Goal: Task Accomplishment & Management: Manage account settings

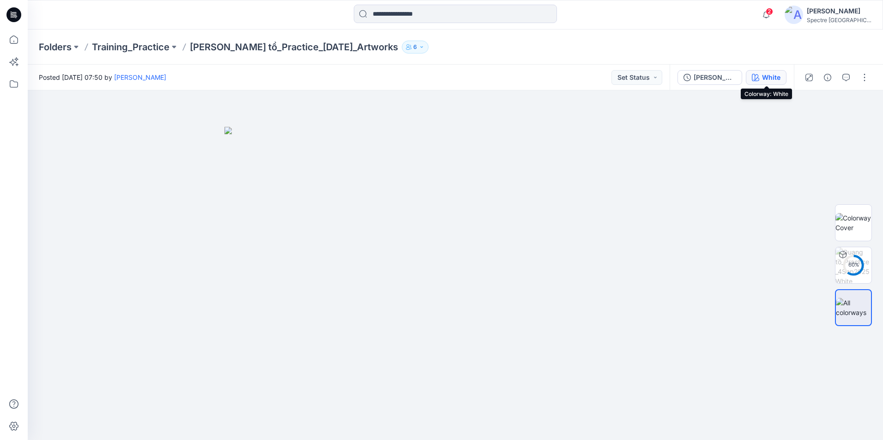
click at [776, 77] on div "White" at bounding box center [771, 77] width 18 height 10
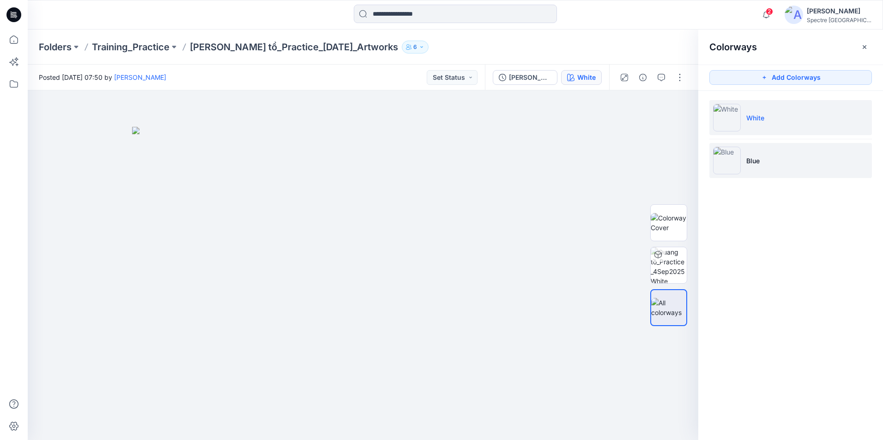
click at [770, 151] on li "Blue" at bounding box center [790, 160] width 162 height 35
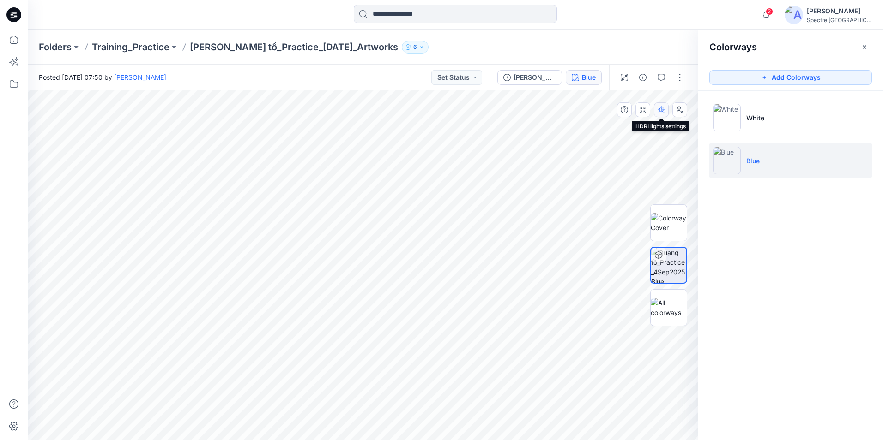
click at [661, 109] on icon "button" at bounding box center [660, 109] width 7 height 7
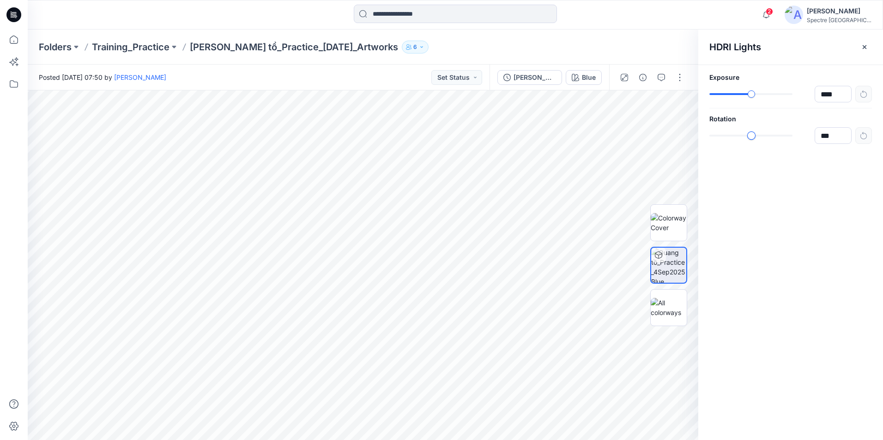
type input "***"
click at [756, 142] on div "***" at bounding box center [790, 135] width 162 height 17
type input "****"
click at [759, 108] on div "Exposure **** Rotation ***" at bounding box center [790, 108] width 185 height 86
click at [597, 133] on div "Blue All Materials By Piece Select All artwork Emb artwork logo AX v2 fabric Sl…" at bounding box center [455, 265] width 855 height 350
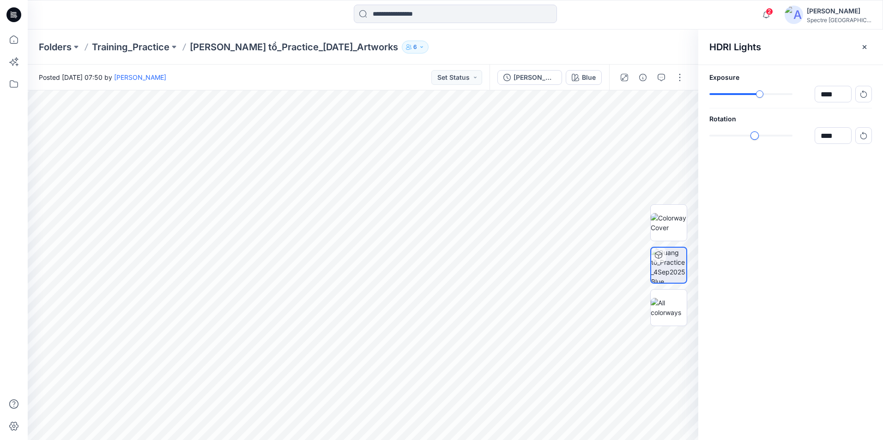
type input "****"
click at [746, 146] on div "Exposure **** Rotation ****" at bounding box center [790, 108] width 185 height 86
click at [665, 296] on div at bounding box center [668, 307] width 37 height 37
click at [862, 50] on icon "button" at bounding box center [863, 46] width 7 height 7
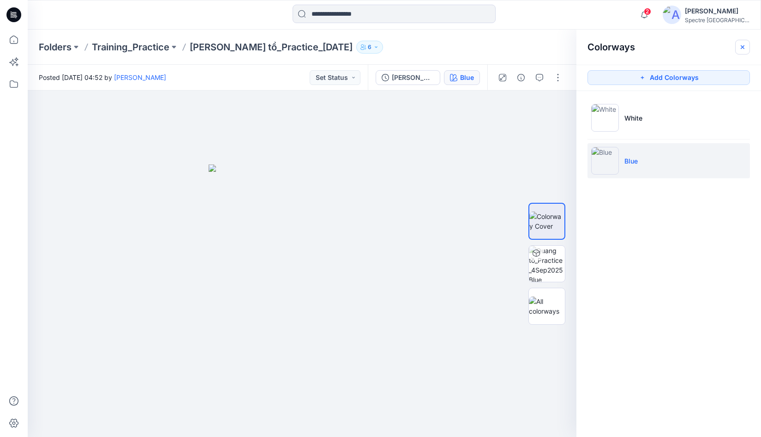
click at [744, 45] on icon "button" at bounding box center [742, 46] width 7 height 7
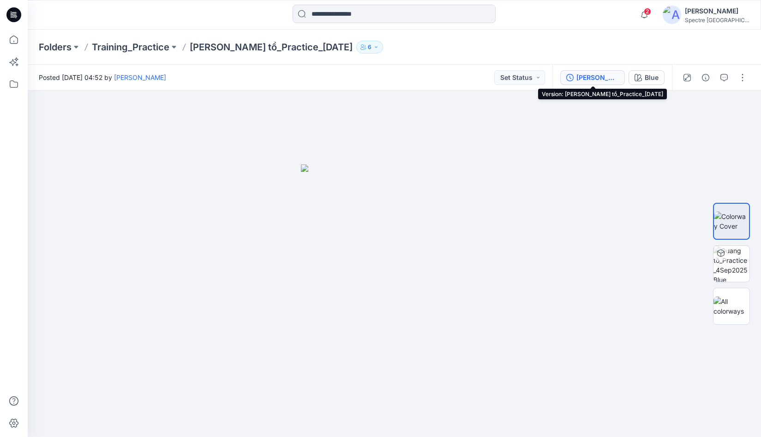
click at [588, 76] on div "[PERSON_NAME] tồ_Practice_[DATE]" at bounding box center [597, 77] width 42 height 10
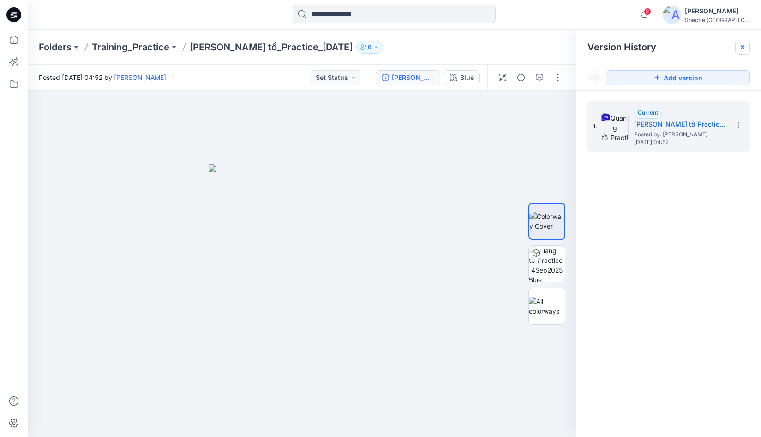
click at [742, 45] on icon at bounding box center [742, 46] width 7 height 7
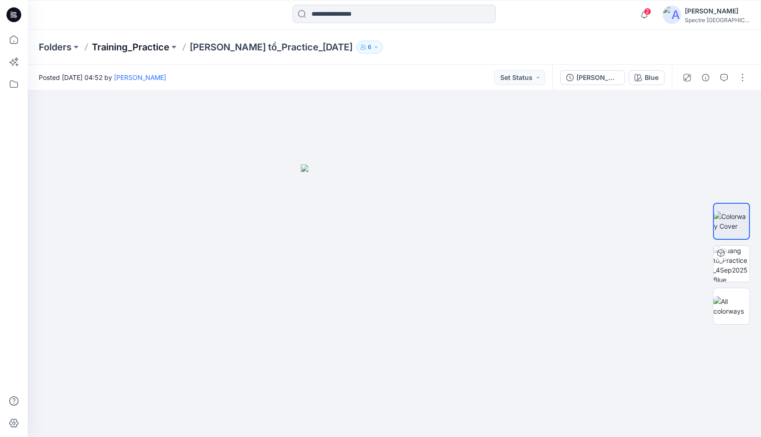
click at [144, 45] on p "Training_Practice" at bounding box center [131, 47] width 78 height 13
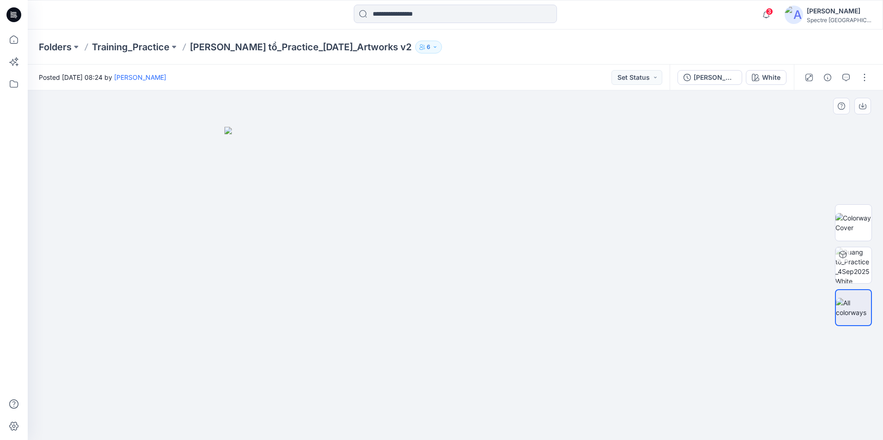
click at [789, 154] on div at bounding box center [455, 265] width 855 height 350
click at [872, 78] on div at bounding box center [835, 78] width 85 height 26
click at [867, 80] on button "button" at bounding box center [864, 77] width 15 height 15
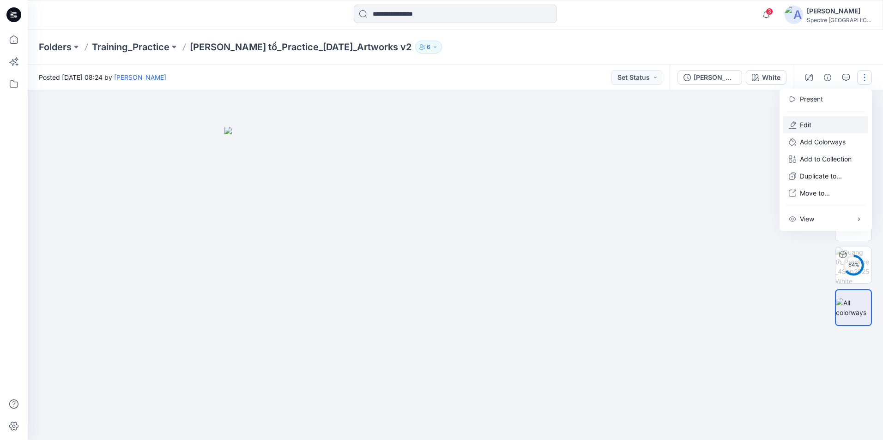
click at [831, 123] on button "Edit" at bounding box center [825, 124] width 85 height 17
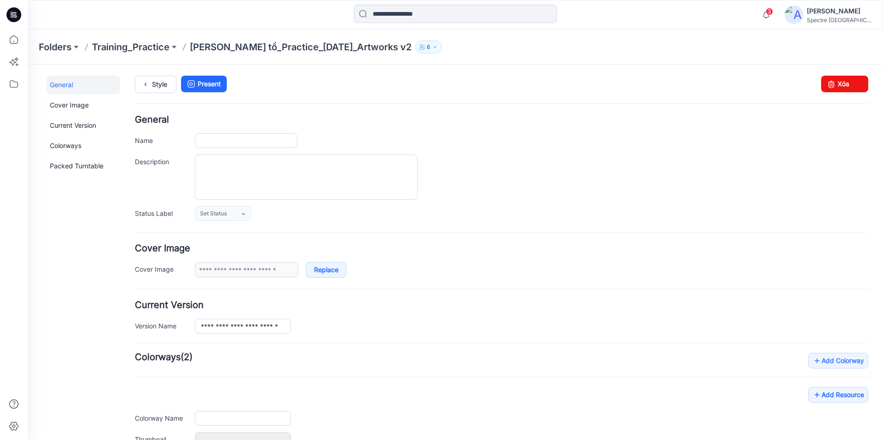
type input "**********"
type input "*****"
type input "**********"
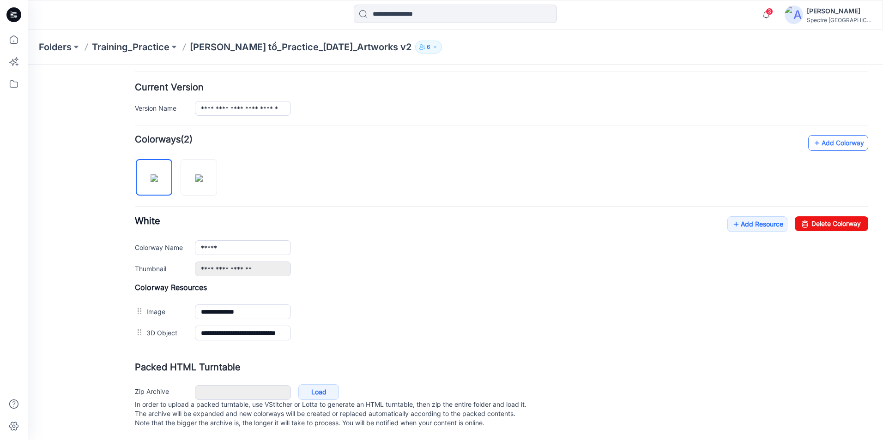
scroll to position [227, 0]
click at [747, 221] on link "Add Resource" at bounding box center [757, 224] width 60 height 16
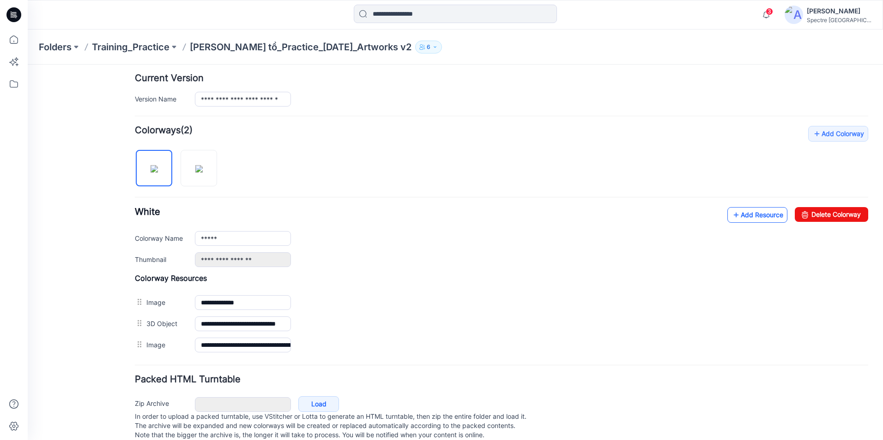
click at [734, 217] on link "Add Resource" at bounding box center [757, 215] width 60 height 16
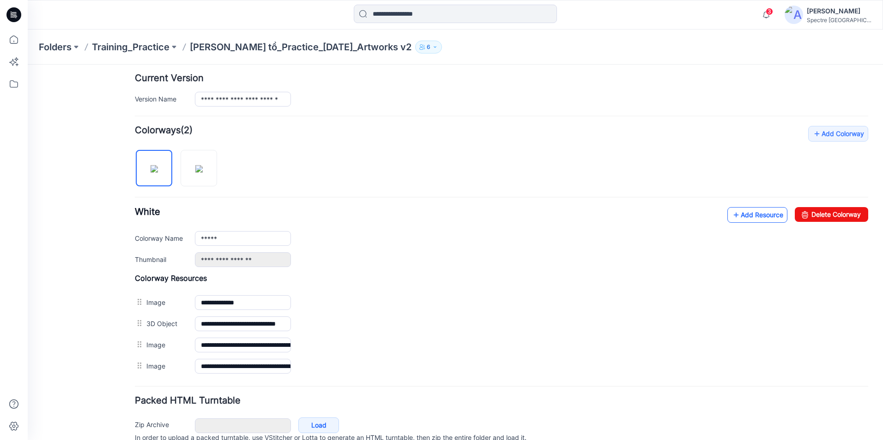
click at [732, 220] on icon at bounding box center [735, 215] width 9 height 15
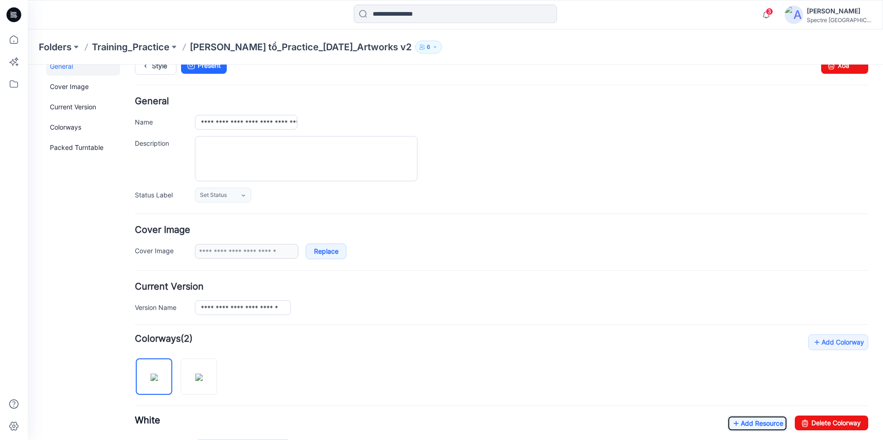
scroll to position [0, 0]
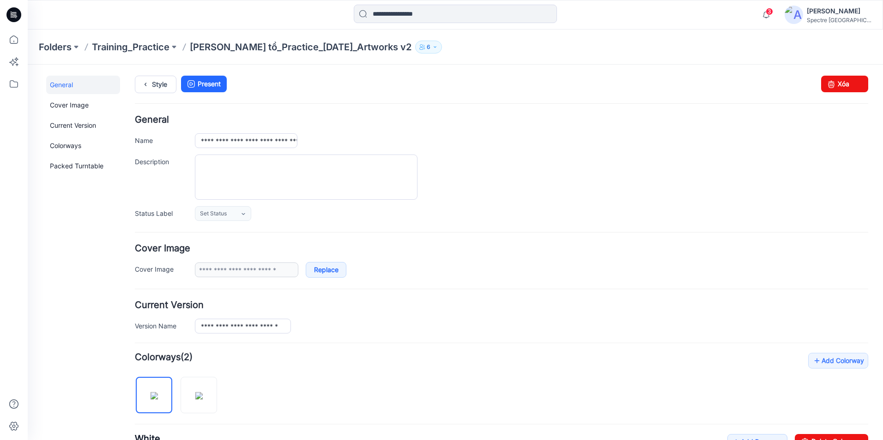
click at [317, 44] on p "[PERSON_NAME] tồ_Practice_[DATE]_Artworks v2" at bounding box center [301, 47] width 222 height 13
click at [150, 51] on p "Training_Practice" at bounding box center [131, 47] width 78 height 13
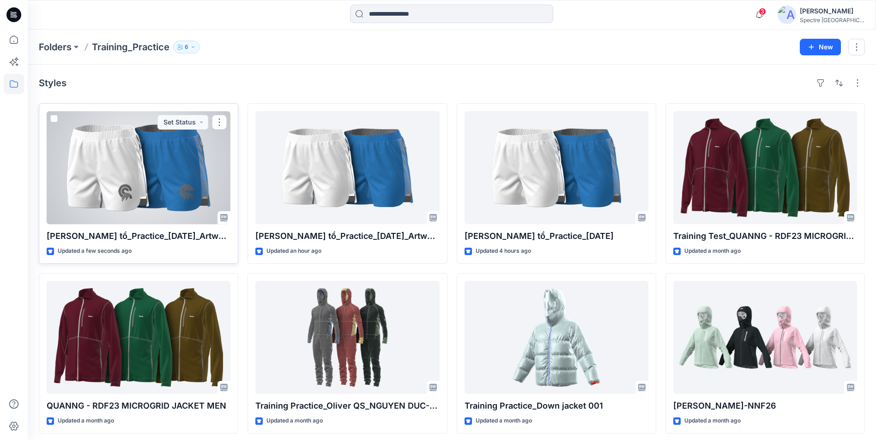
click at [180, 186] on div at bounding box center [139, 167] width 184 height 113
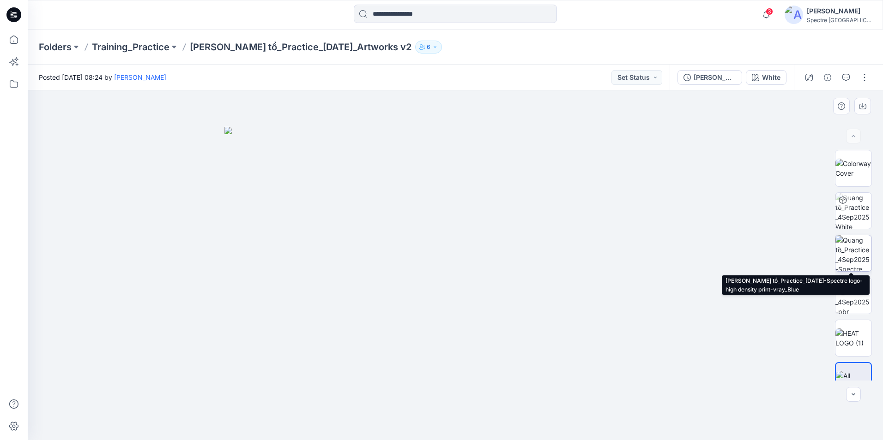
click at [860, 264] on img at bounding box center [853, 253] width 36 height 36
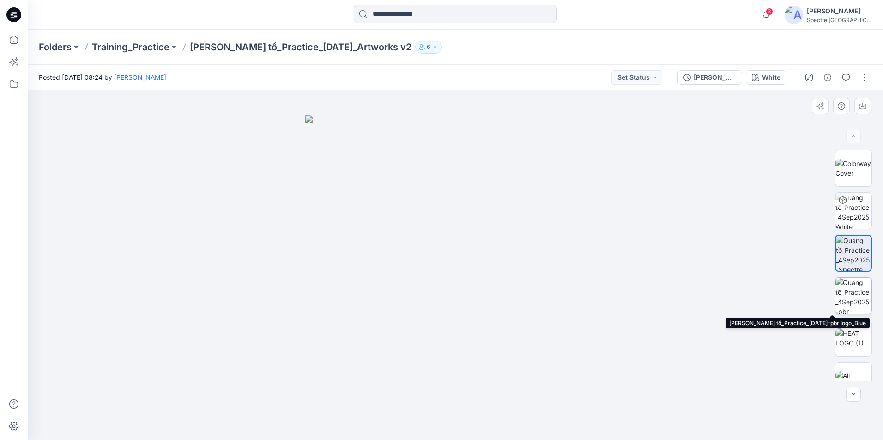
click at [853, 296] on img at bounding box center [853, 296] width 36 height 36
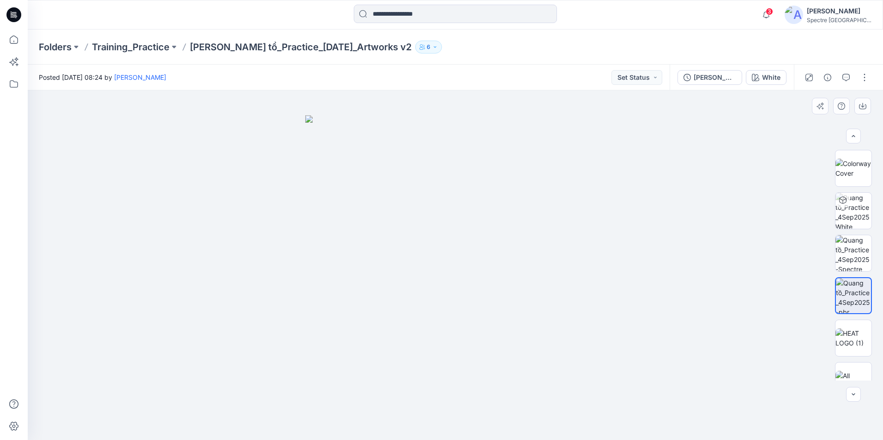
scroll to position [18, 0]
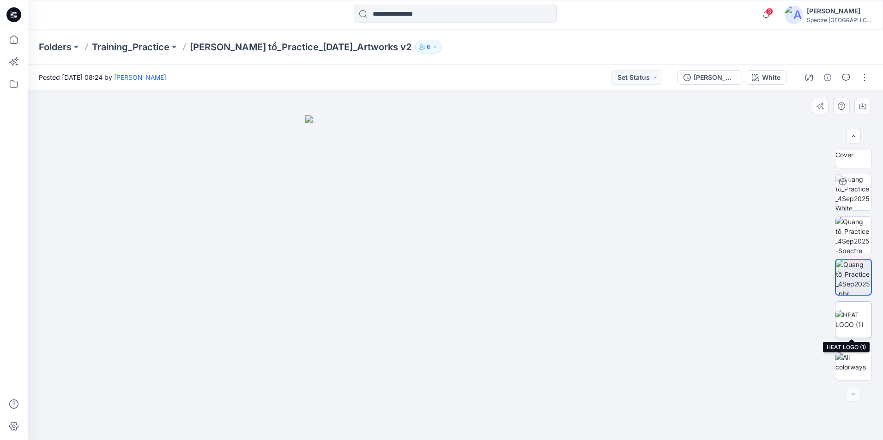
click at [853, 312] on img at bounding box center [853, 319] width 36 height 19
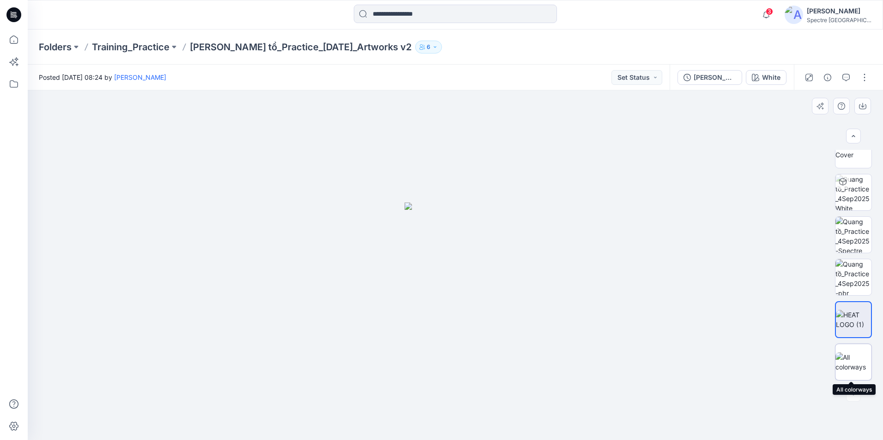
click at [860, 361] on img at bounding box center [853, 362] width 36 height 19
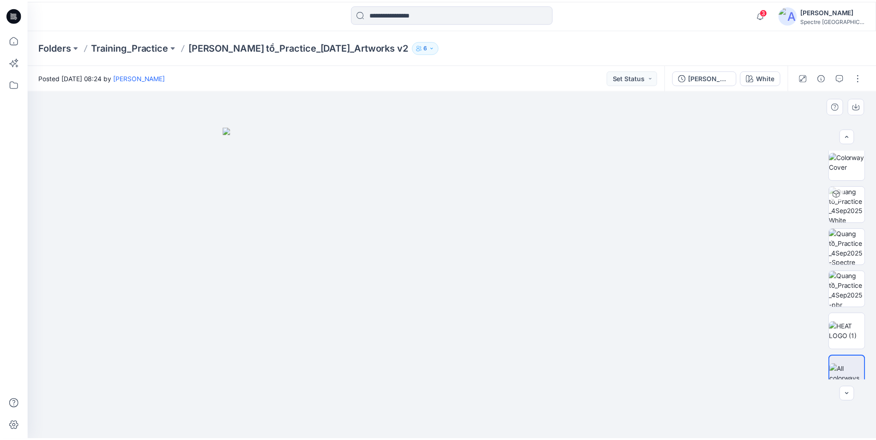
scroll to position [0, 0]
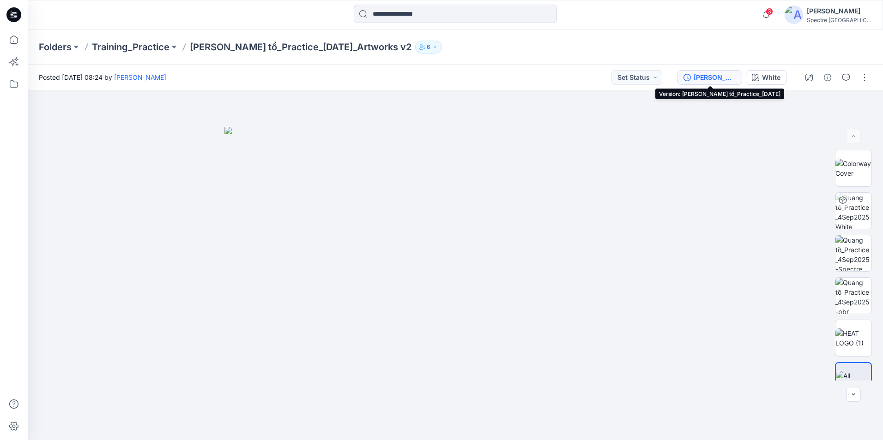
click at [709, 80] on div "[PERSON_NAME] tồ_Practice_[DATE]" at bounding box center [714, 77] width 42 height 10
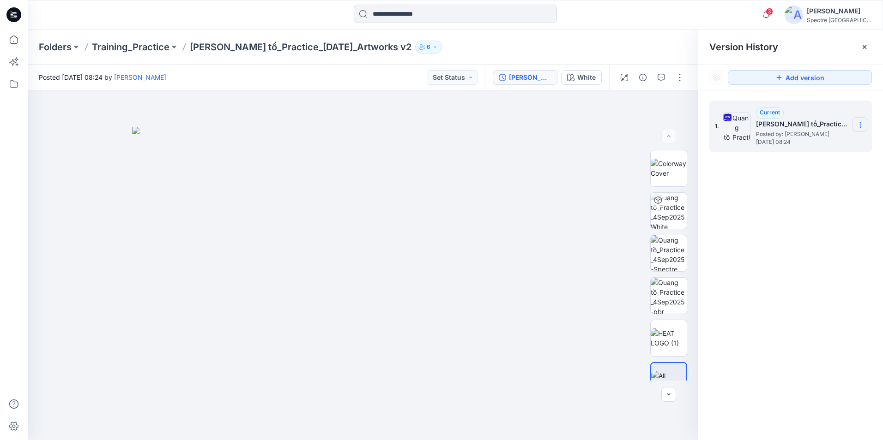
click at [858, 122] on icon at bounding box center [859, 124] width 7 height 7
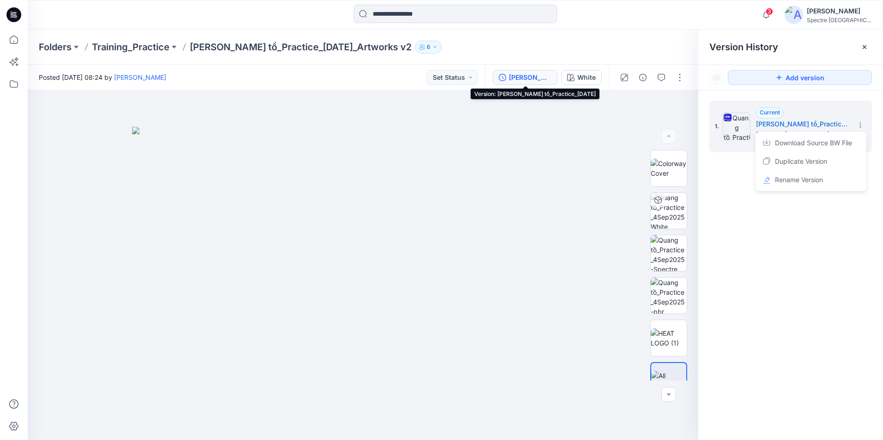
click at [498, 78] on icon "button" at bounding box center [501, 77] width 7 height 7
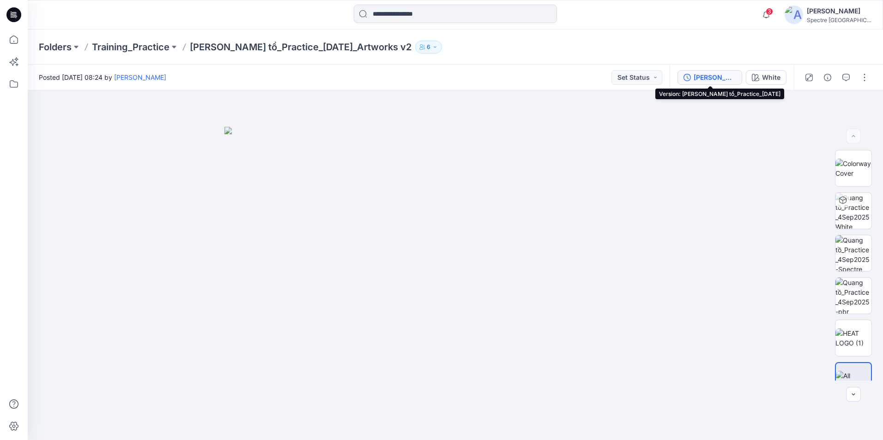
click at [698, 82] on div "[PERSON_NAME] tồ_Practice_[DATE]" at bounding box center [714, 77] width 42 height 10
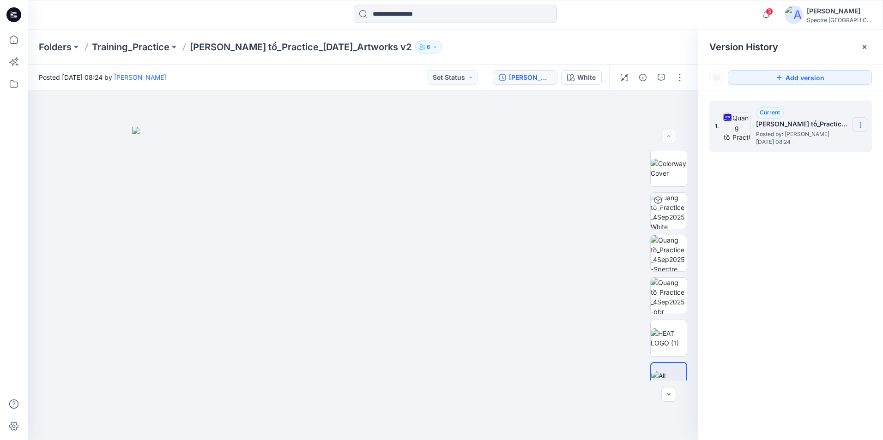
click at [862, 129] on icon at bounding box center [859, 124] width 7 height 7
click at [453, 79] on button "Set Status" at bounding box center [451, 77] width 51 height 15
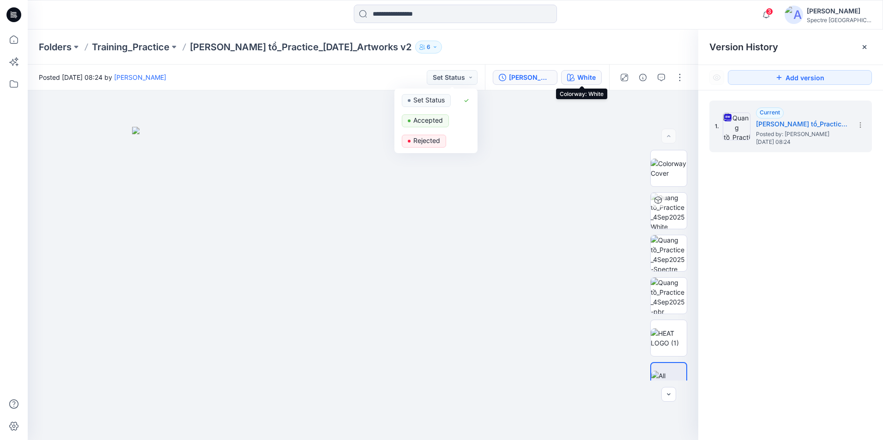
click at [588, 78] on div "White" at bounding box center [586, 77] width 18 height 10
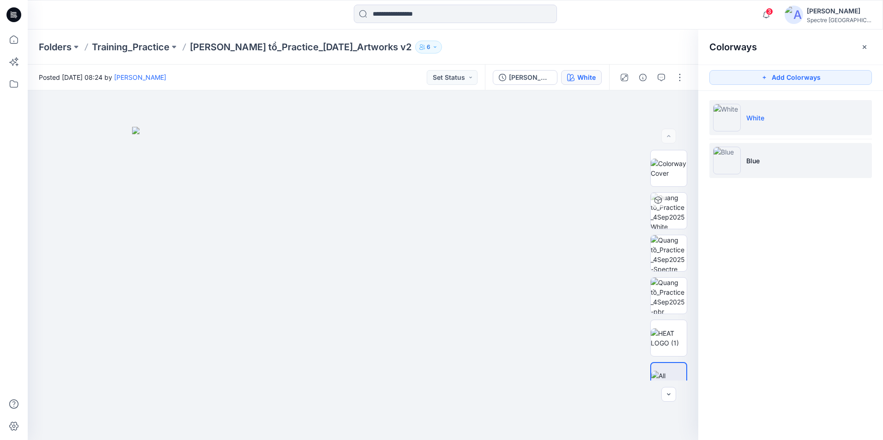
click at [757, 160] on p "Blue" at bounding box center [752, 161] width 13 height 10
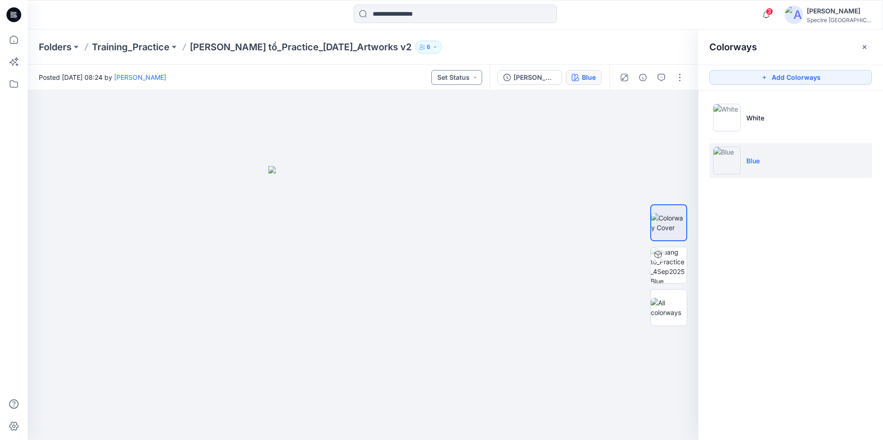
click at [449, 71] on button "Set Status" at bounding box center [456, 77] width 51 height 15
click at [517, 211] on div at bounding box center [363, 265] width 670 height 350
click at [863, 43] on icon "button" at bounding box center [863, 46] width 7 height 7
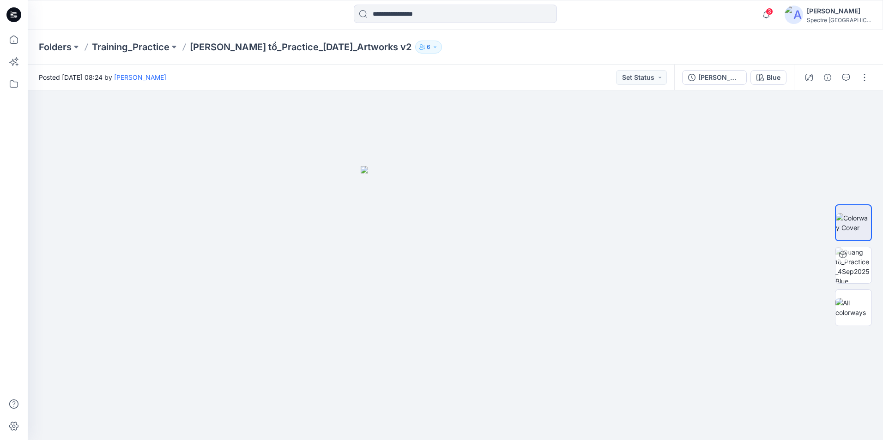
click at [844, 8] on div "[PERSON_NAME]" at bounding box center [838, 11] width 65 height 11
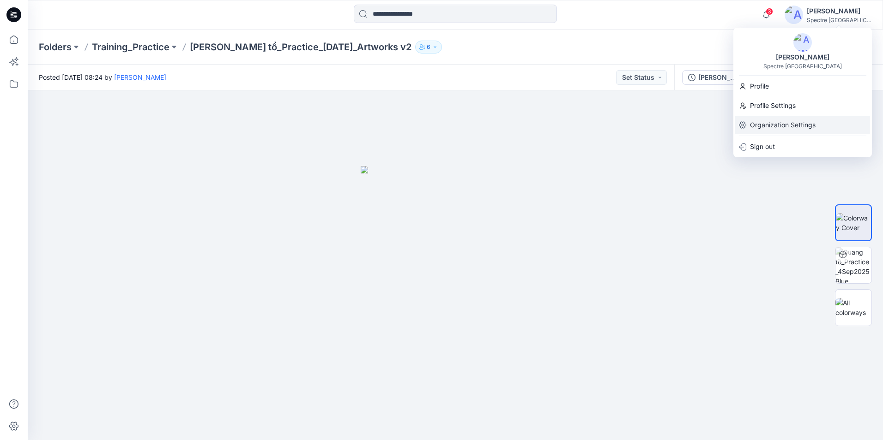
click at [793, 126] on p "Organization Settings" at bounding box center [783, 125] width 66 height 18
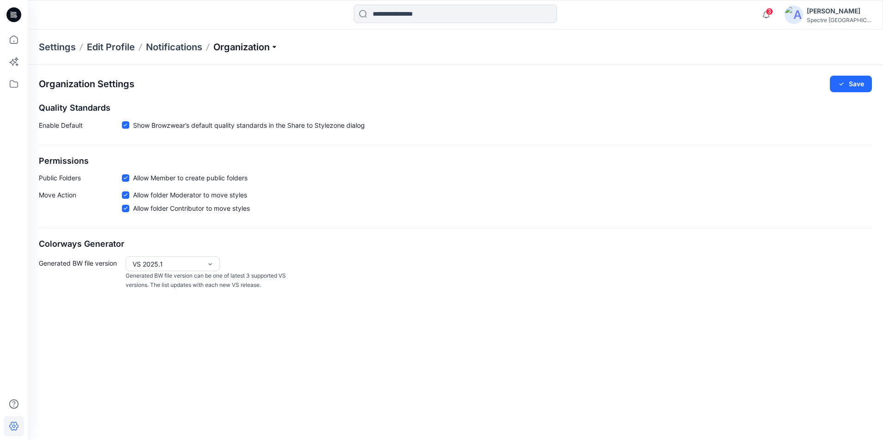
click at [267, 50] on p "Organization" at bounding box center [245, 47] width 65 height 13
click at [261, 86] on link "Edit Status Labels" at bounding box center [247, 87] width 135 height 18
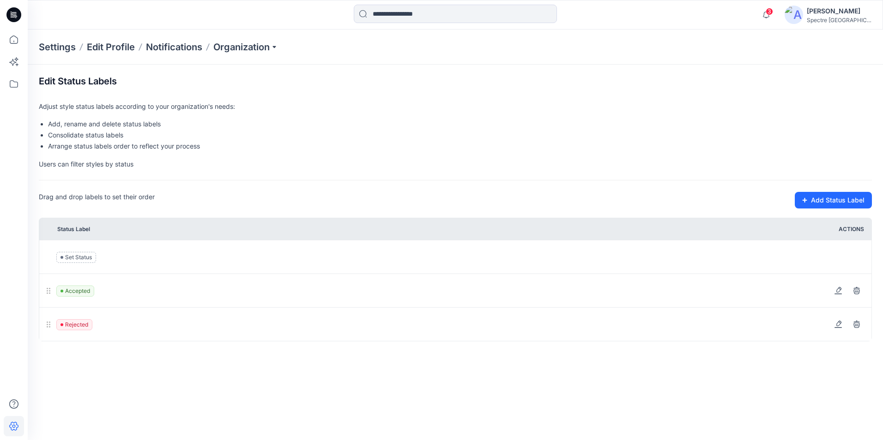
click at [664, 152] on div "Edit Status Labels Adjust style status labels according to your organization's …" at bounding box center [455, 209] width 833 height 266
click at [269, 42] on p "Organization" at bounding box center [245, 47] width 65 height 13
click at [268, 104] on link "Edit Style Information Fields" at bounding box center [247, 105] width 135 height 18
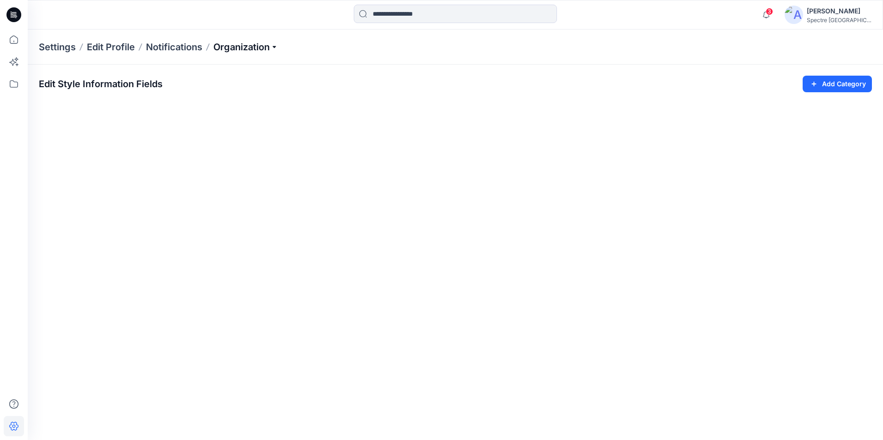
click at [268, 44] on p "Organization" at bounding box center [245, 47] width 65 height 13
click at [267, 83] on link "Edit Status Labels" at bounding box center [247, 87] width 135 height 18
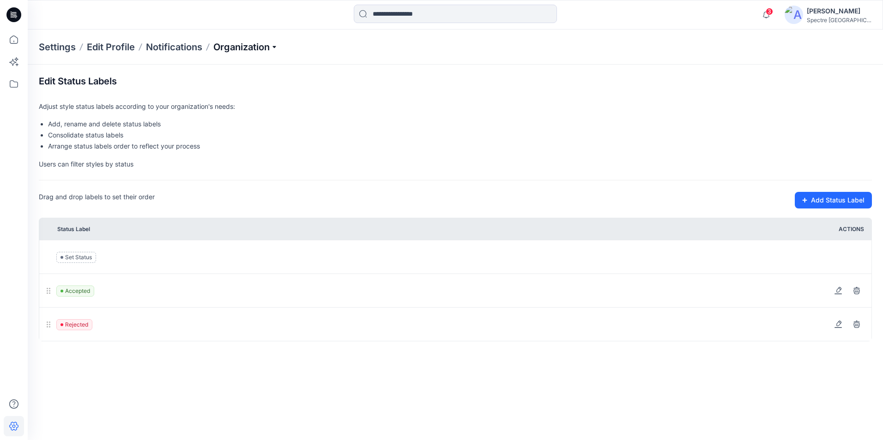
click at [253, 48] on p "Organization" at bounding box center [245, 47] width 65 height 13
click at [264, 116] on link "Manage Tags" at bounding box center [247, 123] width 135 height 18
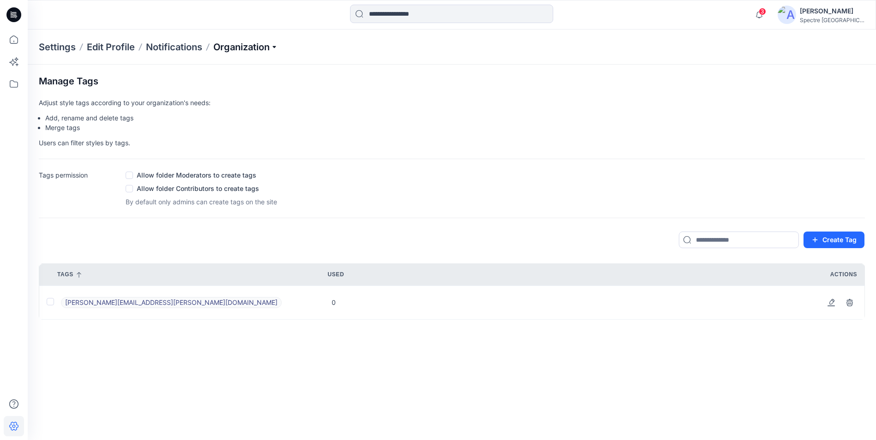
click at [245, 53] on p "Organization" at bounding box center [245, 47] width 65 height 13
click at [163, 43] on p "Notifications" at bounding box center [174, 47] width 56 height 13
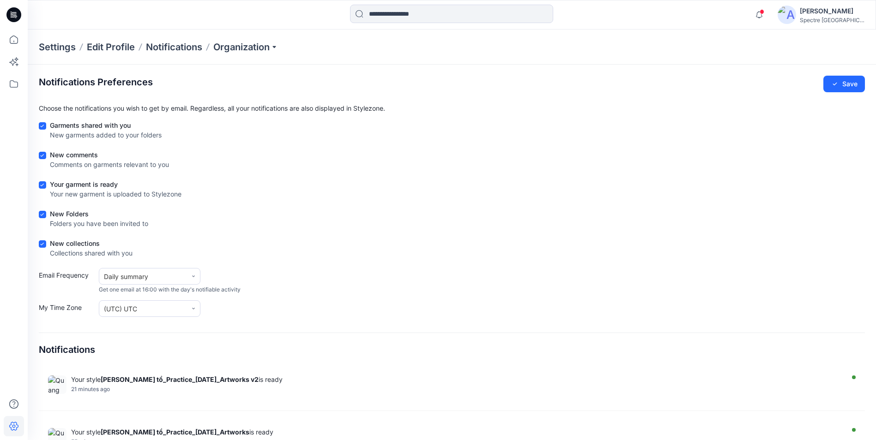
click at [589, 75] on section "Notifications Preferences Save Choose the notifications you wish to get by emai…" at bounding box center [452, 292] width 848 height 455
click at [18, 41] on icon at bounding box center [14, 40] width 20 height 20
